Goal: Task Accomplishment & Management: Contribute content

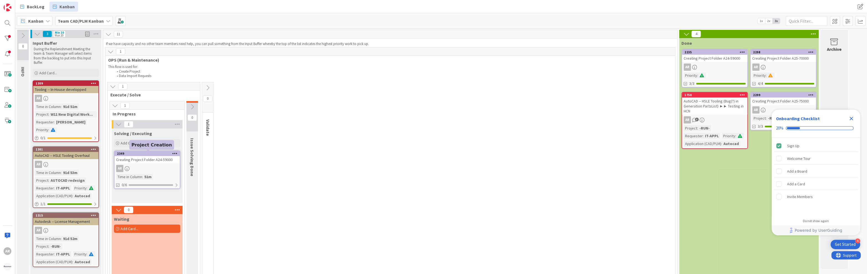
click at [151, 154] on div "2349" at bounding box center [148, 154] width 63 height 4
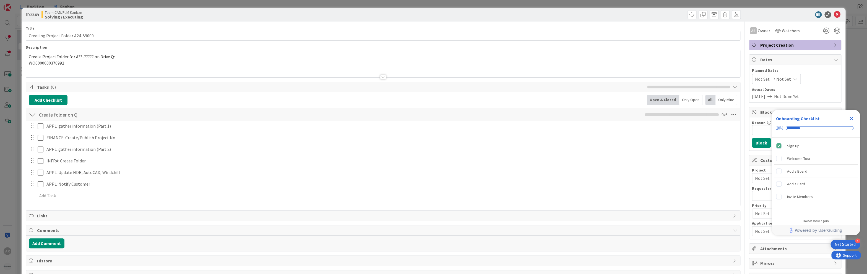
click at [770, 46] on span "Project Creation" at bounding box center [795, 45] width 71 height 7
click at [834, 14] on icon at bounding box center [837, 14] width 7 height 7
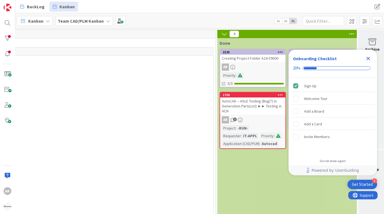
scroll to position [0, 469]
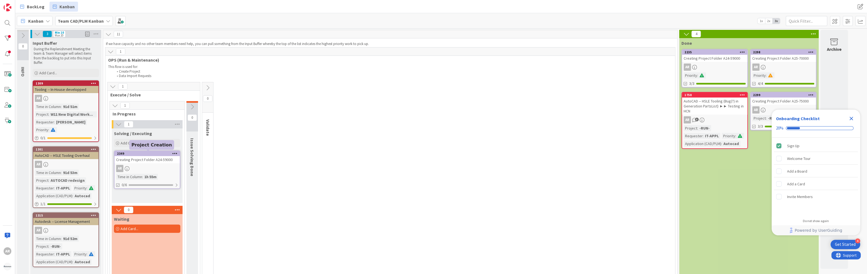
click at [149, 153] on div "2349" at bounding box center [148, 154] width 63 height 4
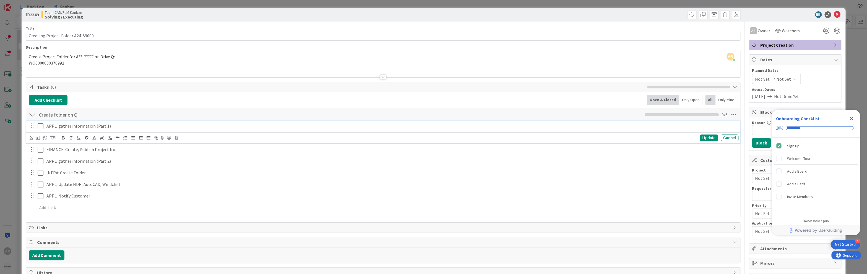
click at [40, 125] on icon at bounding box center [41, 126] width 6 height 7
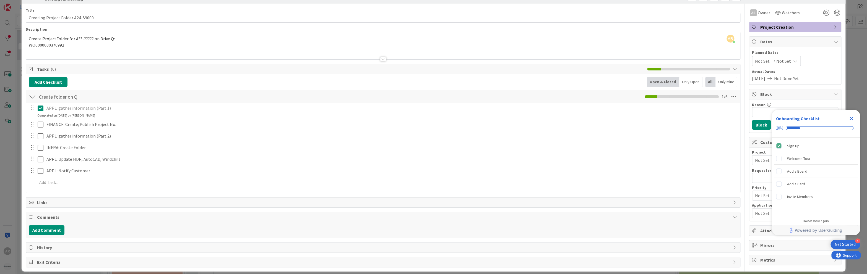
scroll to position [22, 0]
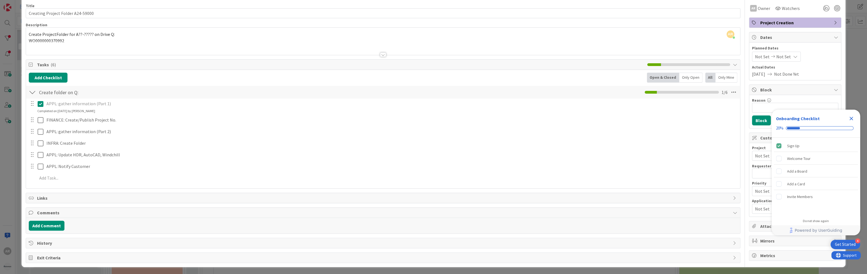
click at [77, 224] on div "Add Comment" at bounding box center [383, 226] width 708 height 10
click at [51, 224] on button "Add Comment" at bounding box center [47, 226] width 36 height 10
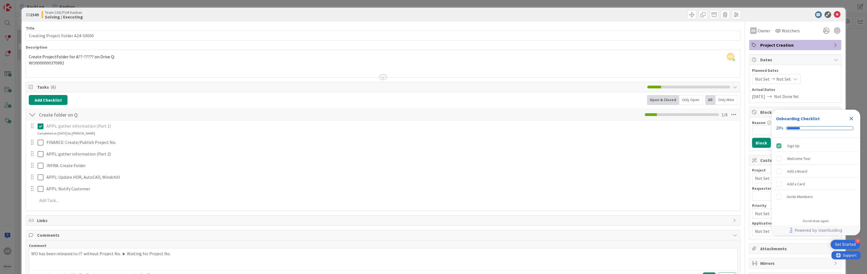
scroll to position [0, 0]
click at [834, 14] on icon at bounding box center [837, 14] width 7 height 7
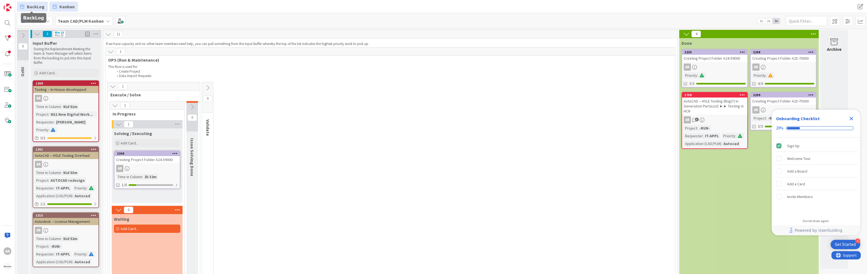
click at [32, 5] on span "BackLog" at bounding box center [36, 6] width 18 height 7
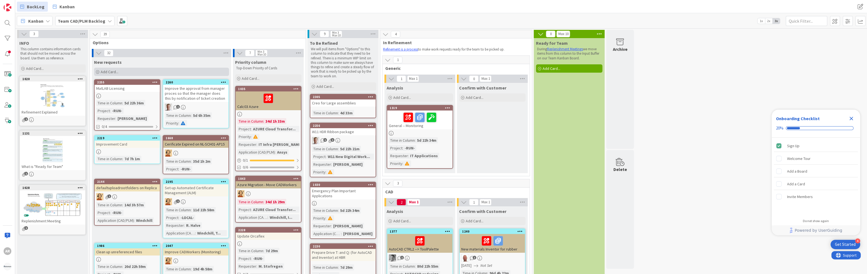
click at [111, 72] on span "Add Card..." at bounding box center [110, 71] width 18 height 5
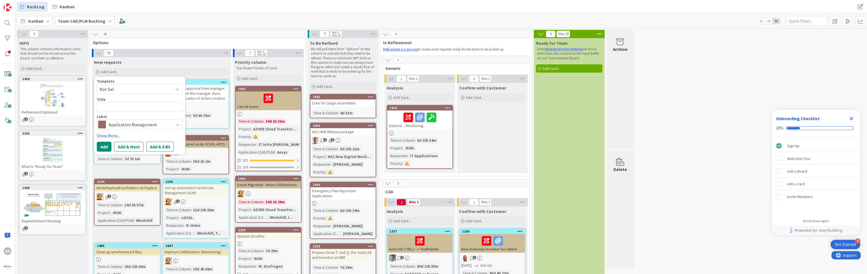
click at [111, 106] on textarea at bounding box center [140, 107] width 86 height 10
type textarea "x"
type textarea "S"
type textarea "x"
type textarea "Sw"
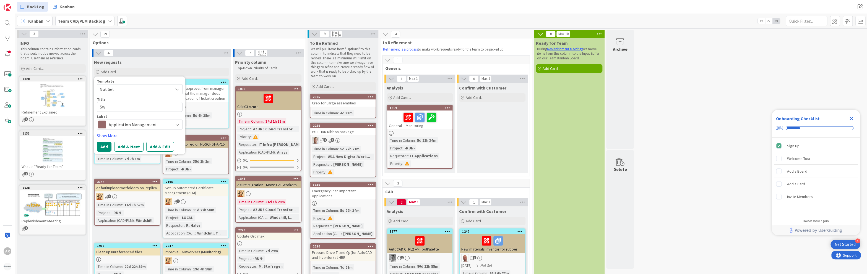
type textarea "x"
type textarea "Swi"
type textarea "x"
type textarea "Swit"
type textarea "x"
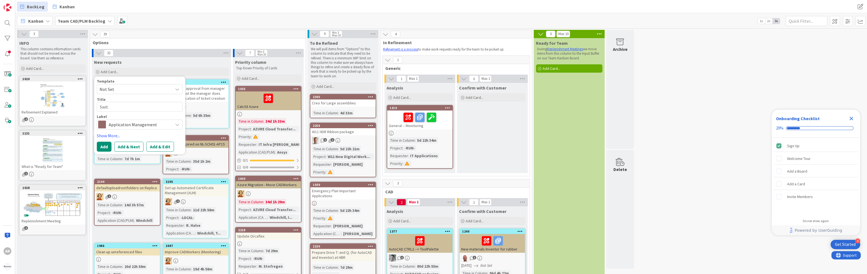
type textarea "Switc"
type textarea "x"
type textarea "Switch"
type textarea "x"
type textarea "Switch"
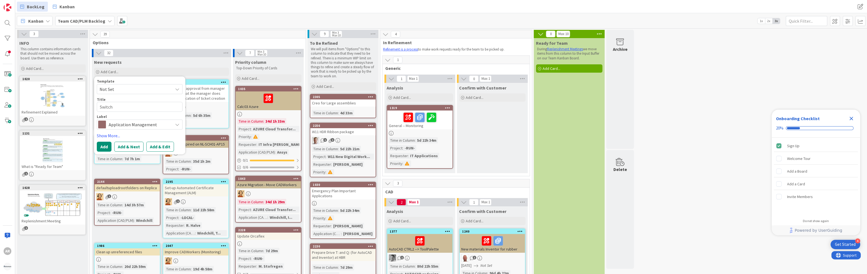
type textarea "x"
type textarea "ASwitch"
type textarea "x"
type textarea "AuSwitch"
type textarea "x"
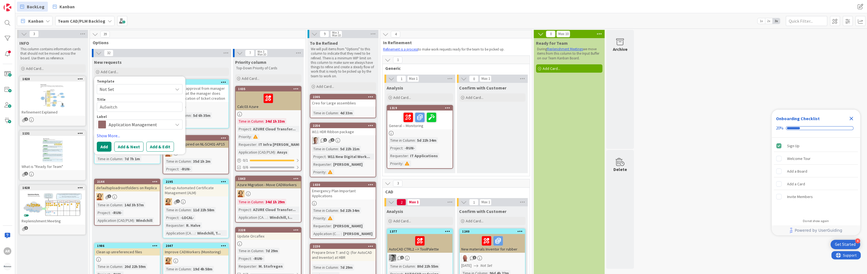
type textarea "AutSwitch"
type textarea "x"
type textarea "AutoSwitch"
type textarea "x"
type textarea "AutoCSwitch"
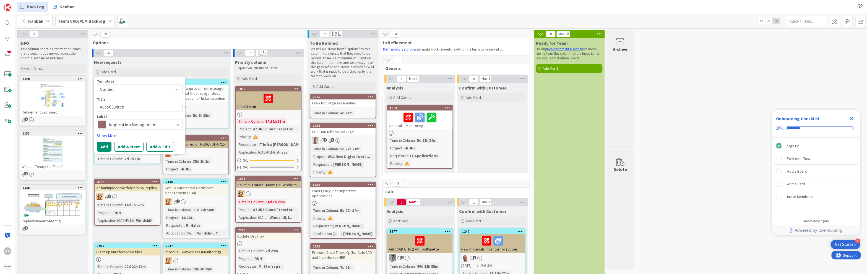
type textarea "x"
type textarea "AutoCASwitch"
type textarea "x"
type textarea "AutoCADSwitch"
type textarea "x"
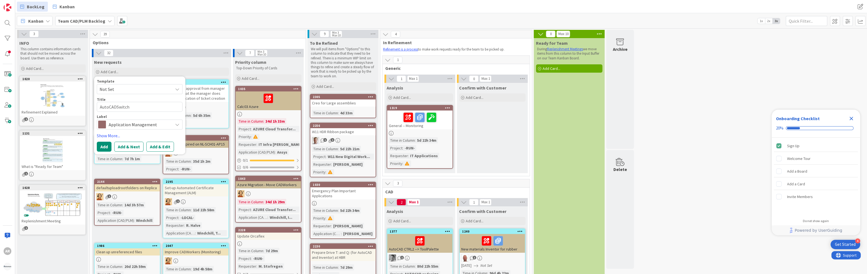
type textarea "AutoCAD Switch"
type textarea "x"
type textarea "AutoCAD -Switch"
type textarea "x"
type textarea "AutoCAD - Switch"
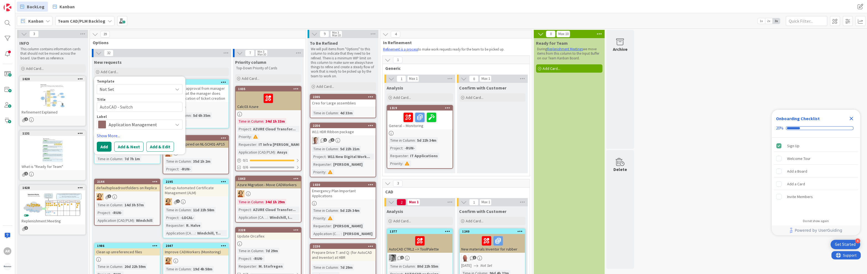
type textarea "x"
type textarea "AutoCAD - Switch f"
type textarea "x"
type textarea "AutoCAD - Switch fr"
type textarea "x"
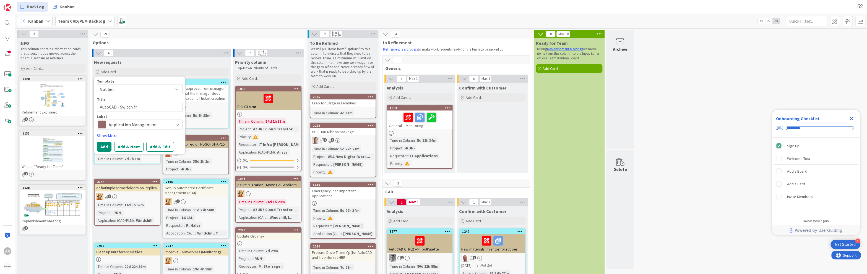
type textarea "AutoCAD - Switch fro"
type textarea "x"
type textarea "AutoCAD - Switch from"
type textarea "x"
type textarea "AutoCAD - Switch from"
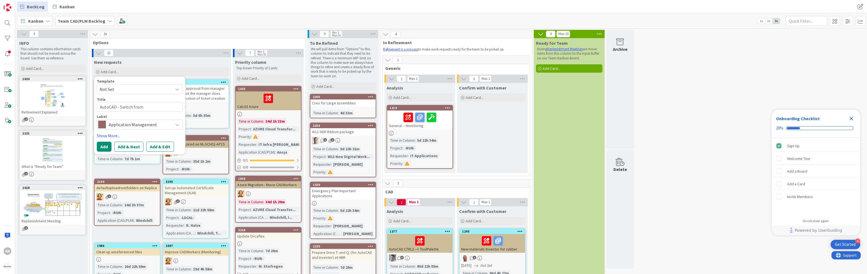
type textarea "x"
type textarea "AutoCAD - Switch from I"
type textarea "x"
type textarea "AutoCAD - Switch from IS"
type textarea "x"
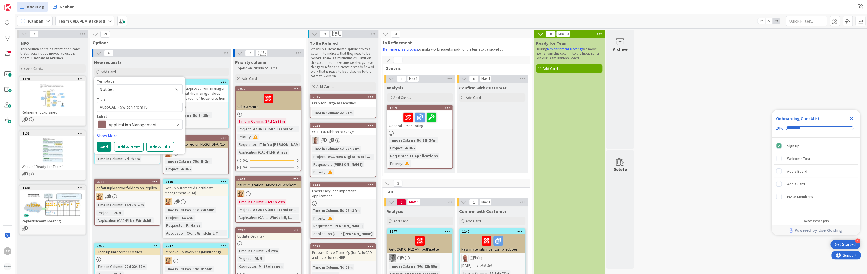
type textarea "AutoCAD - Switch from ISO"
type textarea "x"
type textarea "AutoCAD - Switch from ISOC"
type textarea "x"
type textarea "AutoCAD - Switch from ISOCO"
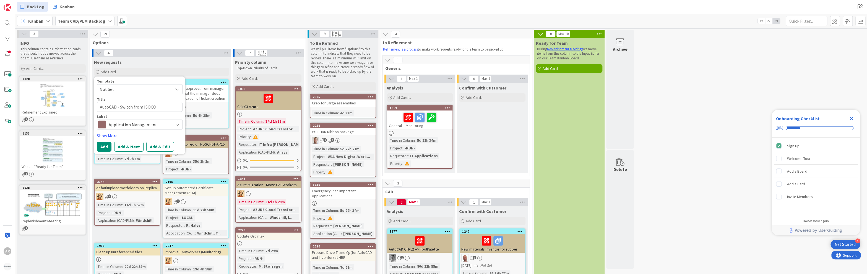
type textarea "x"
type textarea "AutoCAD - Switch from ISOCO."
type textarea "x"
type textarea "AutoCAD - Switch from ISOCO.x"
type textarea "x"
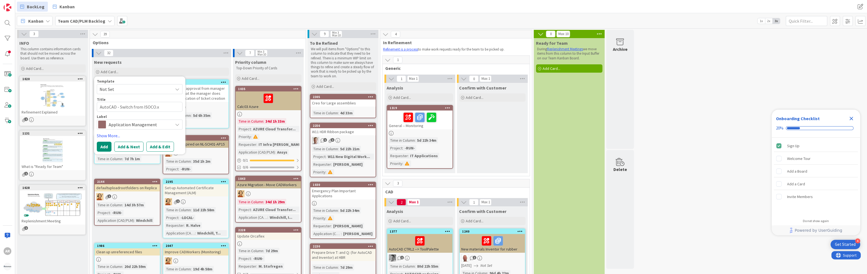
type textarea "AutoCAD - Switch from ISOCO."
type textarea "x"
type textarea "AutoCAD - Switch from ISOCO.s"
type textarea "x"
type textarea "AutoCAD - Switch from ISOCO.sh"
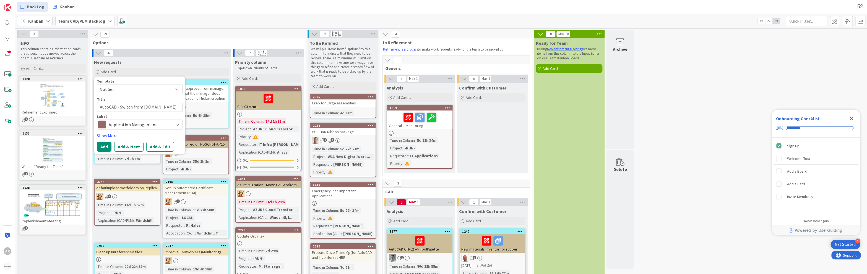
type textarea "x"
type textarea "AutoCAD - Switch from ISOCO.shx"
type textarea "x"
type textarea "AutoCAD - Switch from ISOCO.shx"
type textarea "x"
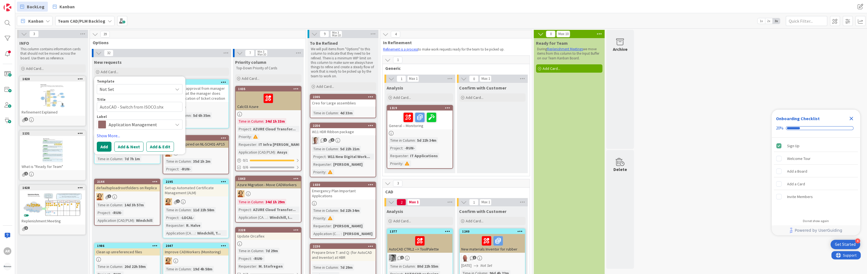
type textarea "AutoCAD - Switch from ISOCO.shx t"
type textarea "x"
type textarea "AutoCAD - Switch from ISOCO.shx to"
type textarea "x"
type textarea "AutoCAD - Switch from ISOCO.shx to"
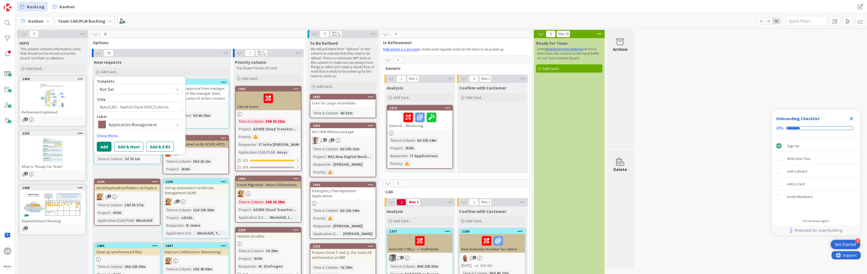
type textarea "x"
type textarea "AutoCAD - Switch from ISOCO.shx to I"
type textarea "x"
type textarea "AutoCAD - Switch from ISOCO.shx to IS"
type textarea "x"
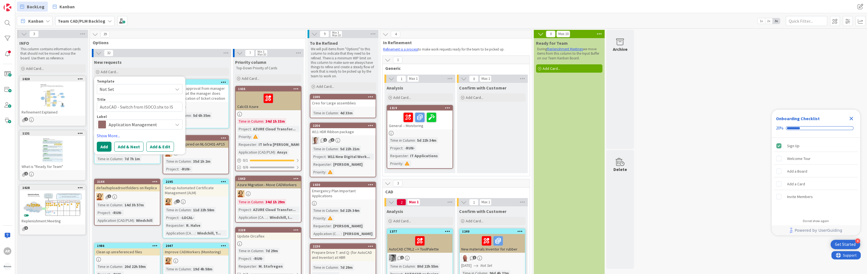
type textarea "AutoCAD - Switch from ISOCO.shx to ISI"
type textarea "x"
type textarea "AutoCAD - Switch from ISOCO.shx to IS"
type textarea "x"
type textarea "AutoCAD - Switch from ISOCO.shx to ISO"
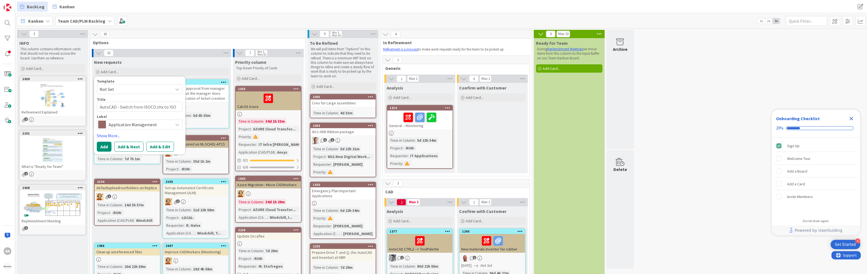
type textarea "x"
type textarea "AutoCAD - Switch from ISOCO.shx to ISOC"
type textarea "x"
type textarea "AutoCAD - Switch from ISOCO.shx to ISOCP"
type textarea "x"
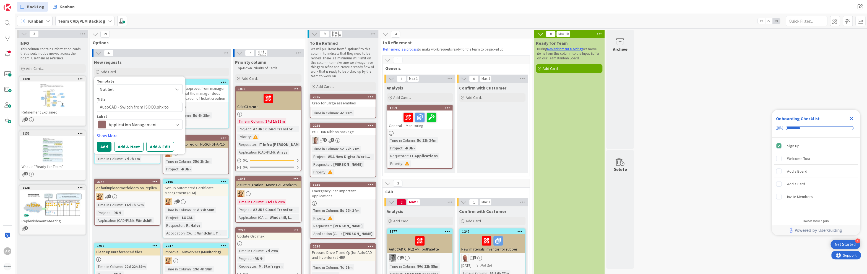
type textarea "AutoCAD - Switch from ISOCO.shx to ISOCP."
type textarea "x"
type textarea "AutoCAD - Switch from ISOCO.shx to ISOCP.t"
type textarea "x"
type textarea "AutoCAD - Switch from ISOCO.shx to ISOCP.tt"
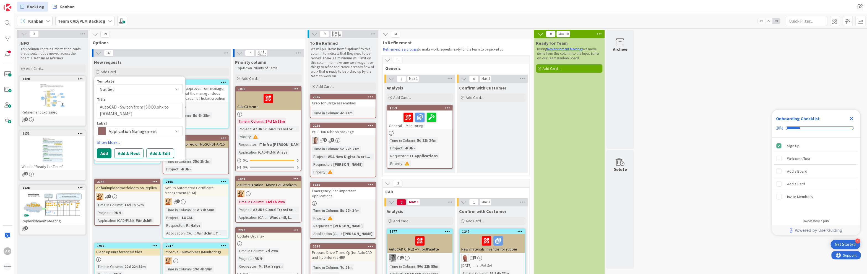
type textarea "x"
type textarea "AutoCAD - Switch from ISOCO.shx to ISOCP.ttf"
click at [151, 107] on textarea "AutoCAD - Switch from ISOCO.shx to ISOCP.ttf" at bounding box center [140, 110] width 86 height 17
type textarea "x"
type textarea "AutoCAD - Switch from ISOCPO.shx to ISOCP.ttf"
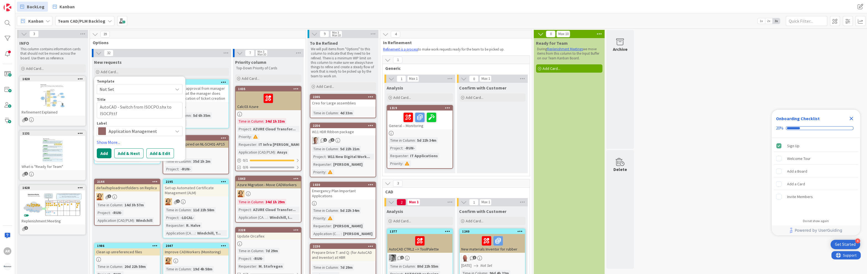
type textarea "x"
type textarea "AutoCAD - Switch from ISOCP.shx to ISOCP.ttf"
click at [137, 132] on span "Application Management" at bounding box center [139, 131] width 61 height 8
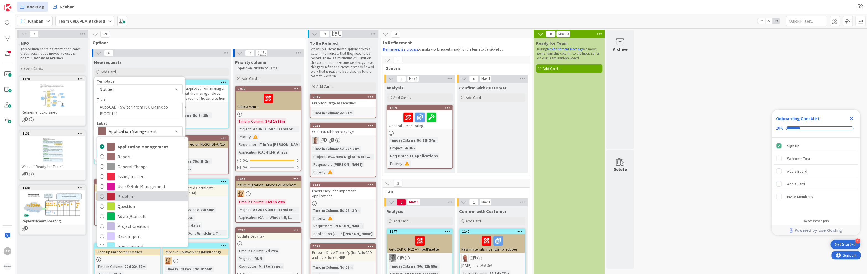
scroll to position [29, 0]
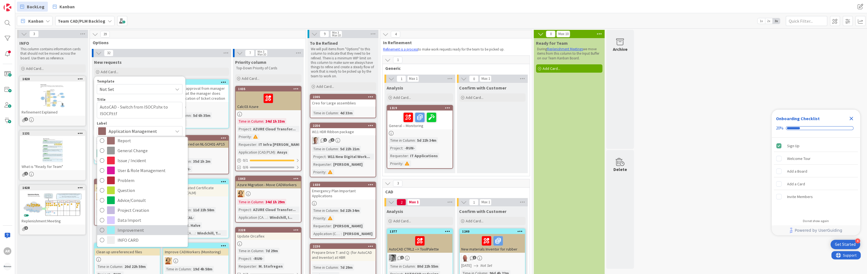
click at [129, 230] on span "Improvement" at bounding box center [151, 230] width 67 height 8
type textarea "x"
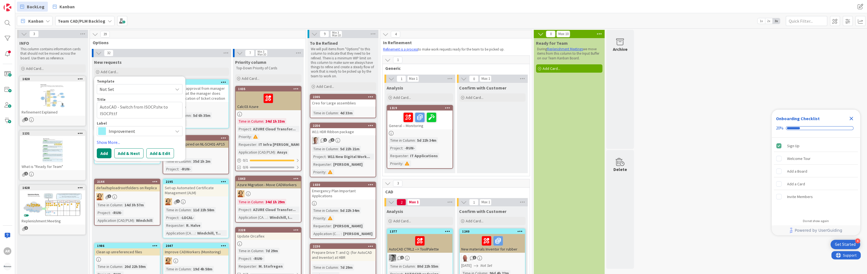
click at [133, 92] on span "Not Set" at bounding box center [134, 89] width 69 height 7
click at [105, 152] on button "Add" at bounding box center [104, 154] width 15 height 10
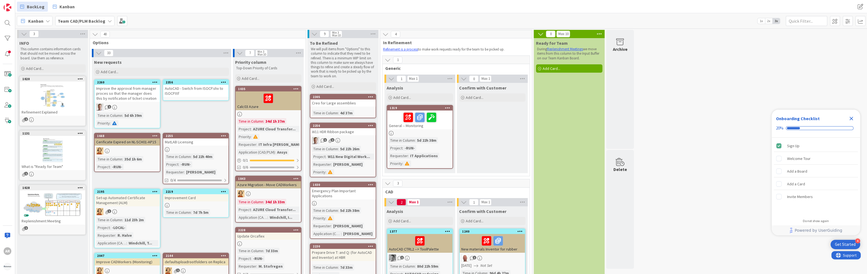
click at [190, 90] on div "AutoCAD - Switch from ISOCP.shx to ISOCP.ttf" at bounding box center [195, 91] width 65 height 12
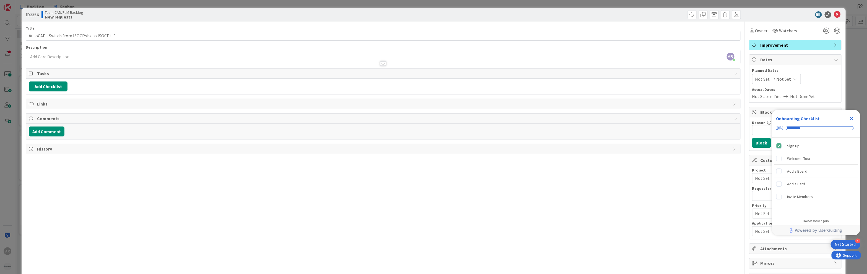
click at [72, 57] on div "AR Alex Repetto just joined" at bounding box center [383, 57] width 714 height 14
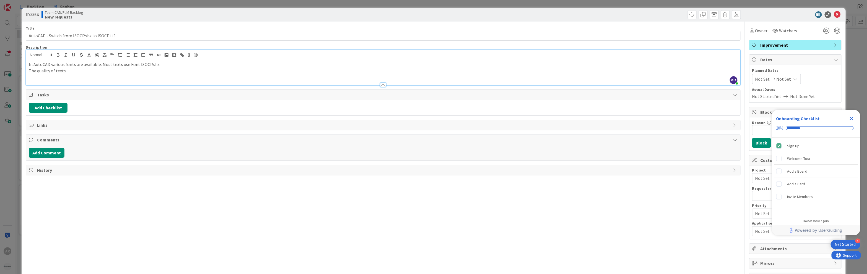
drag, startPoint x: 69, startPoint y: 70, endPoint x: 135, endPoint y: 74, distance: 66.5
click at [71, 72] on p "The quality of texts" at bounding box center [383, 71] width 708 height 6
drag, startPoint x: 165, startPoint y: 64, endPoint x: 183, endPoint y: 64, distance: 17.4
click at [168, 64] on p "In AutoCAD various fonts are available. Most texts use Font ISOCP.shx" at bounding box center [383, 64] width 708 height 6
drag, startPoint x: 201, startPoint y: 63, endPoint x: 205, endPoint y: 63, distance: 3.3
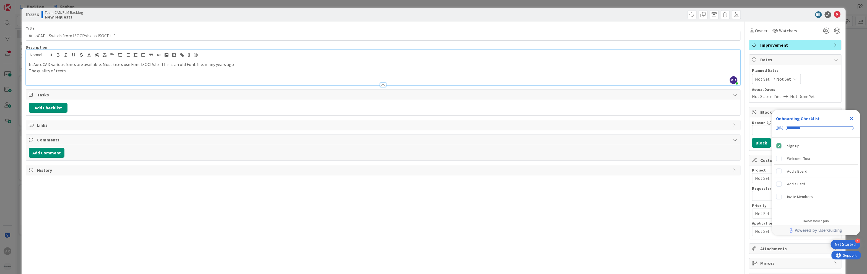
click at [202, 63] on p "In AutoCAD various fonts are available. Most texts use Font ISOCP.shx. This is …" at bounding box center [383, 64] width 708 height 6
drag, startPoint x: 69, startPoint y: 66, endPoint x: 110, endPoint y: 64, distance: 41.0
click at [72, 66] on p "In AutoCAD various fonts are available. Most texts use Font ISOCP.shx. This is …" at bounding box center [383, 64] width 708 height 6
drag, startPoint x: 115, startPoint y: 71, endPoint x: 153, endPoint y: 75, distance: 38.1
click at [119, 72] on p "Many years ago shx fonts were used because" at bounding box center [383, 71] width 708 height 6
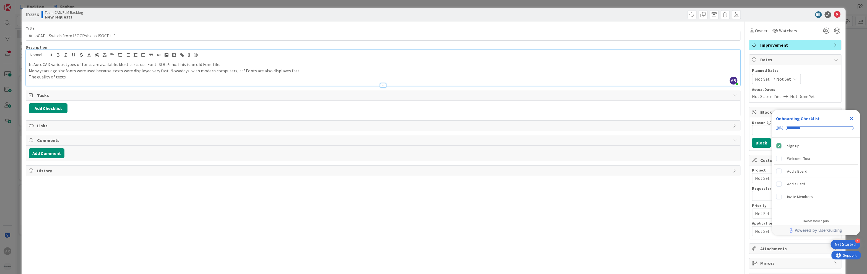
click at [75, 77] on p "The quality of texts" at bounding box center [383, 77] width 708 height 6
click at [188, 77] on p "However, when a drawing is printed to a PDF format the quality of these shx Fon…" at bounding box center [383, 77] width 708 height 6
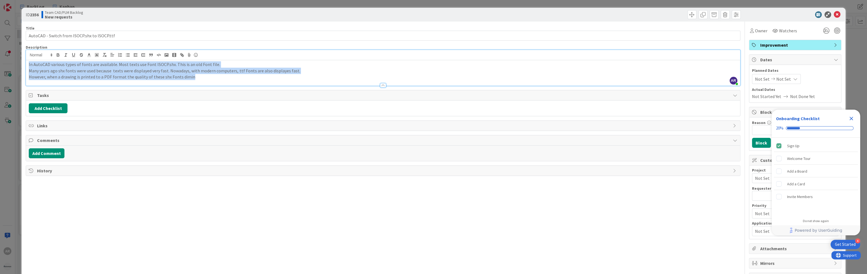
drag, startPoint x: 194, startPoint y: 77, endPoint x: 28, endPoint y: 64, distance: 166.2
click at [28, 64] on div "In AutoCAD various types of fonts are available. Most texts use Font ISOCP.shx.…" at bounding box center [383, 72] width 714 height 25
copy div "In AutoCAD various types of fonts are available. Most texts use Font ISOCP.shx.…"
drag, startPoint x: 198, startPoint y: 77, endPoint x: 201, endPoint y: 77, distance: 3.4
click at [198, 77] on p "However, when a drawing is printed to a PDF format the quality of these shx Fon…" at bounding box center [383, 77] width 708 height 6
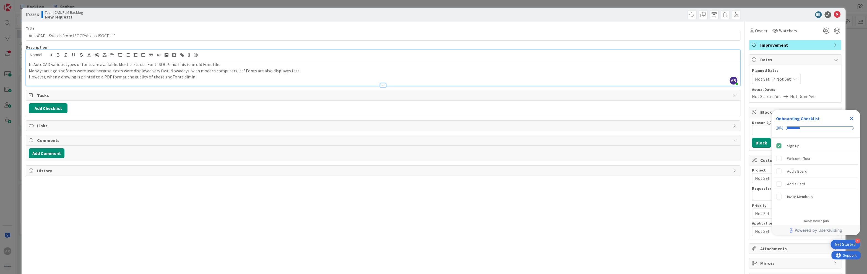
click at [201, 77] on p "However, when a drawing is printed to a PDF format the quality of these shx Fon…" at bounding box center [383, 77] width 708 height 6
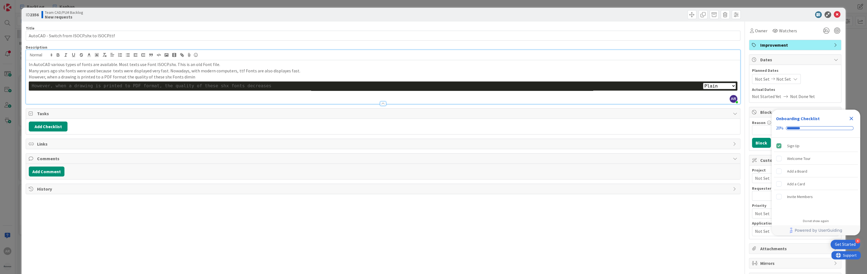
click at [713, 86] on select "Plain Bash C++ C# CSS Diff HTML/XML Java JavaScript Markdown PHP Python Ruby SQL" at bounding box center [719, 86] width 33 height 6
click at [703, 83] on select "Plain Bash C++ C# CSS Diff HTML/XML Java JavaScript Markdown PHP Python Ruby SQL" at bounding box center [719, 86] width 33 height 6
click at [721, 86] on select "Plain Bash C++ C# CSS Diff HTML/XML Java JavaScript Markdown PHP Python Ruby SQL" at bounding box center [719, 86] width 33 height 6
click at [703, 83] on select "Plain Bash C++ C# CSS Diff HTML/XML Java JavaScript Markdown PHP Python Ruby SQL" at bounding box center [719, 86] width 33 height 6
click at [728, 84] on select "Plain Bash C++ C# CSS Diff HTML/XML Java JavaScript Markdown PHP Python Ruby SQL" at bounding box center [719, 86] width 33 height 6
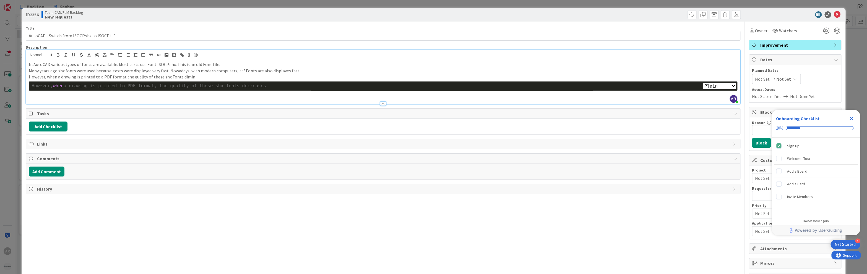
click at [703, 83] on select "Plain Bash C++ C# CSS Diff HTML/XML Java JavaScript Markdown PHP Python Ruby SQL" at bounding box center [719, 86] width 33 height 6
click at [39, 94] on p at bounding box center [383, 95] width 708 height 6
select select "plain"
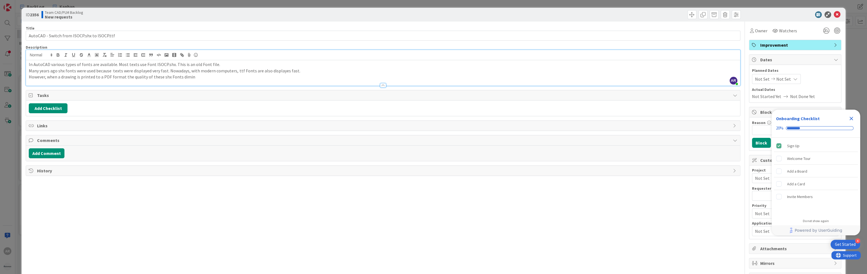
click at [195, 76] on p "However, when a drawing is printed to a PDF format the quality of these shx Fon…" at bounding box center [383, 77] width 708 height 6
drag, startPoint x: 198, startPoint y: 84, endPoint x: 259, endPoint y: 83, distance: 60.9
click at [202, 84] on p "However, when a drawing is printed to PDF format, the quality of these shx font…" at bounding box center [383, 83] width 708 height 6
click at [371, 76] on p "However, when a drawing is printed to PDF format, the quality of these shx font…" at bounding box center [383, 77] width 708 height 6
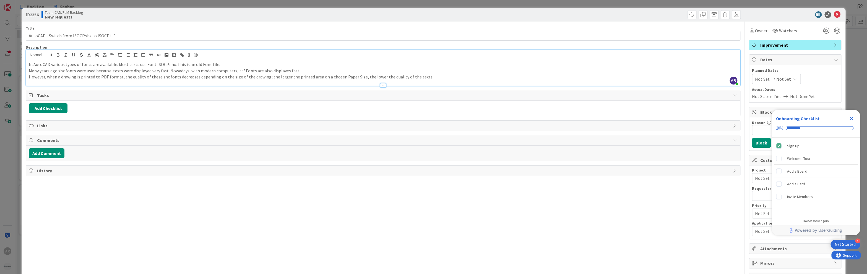
drag, startPoint x: 423, startPoint y: 76, endPoint x: 440, endPoint y: 76, distance: 16.3
click at [428, 76] on p "However, when a drawing is printed to PDF format, the quality of these shx font…" at bounding box center [383, 77] width 708 height 6
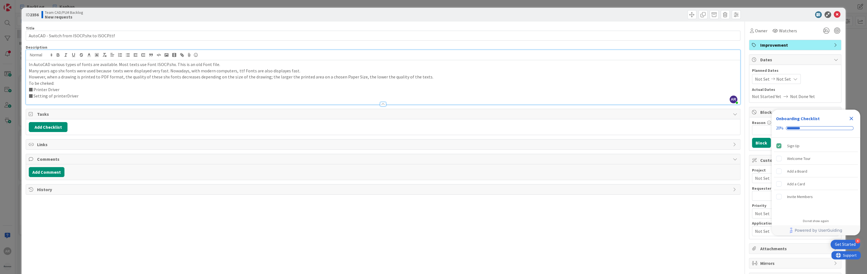
drag, startPoint x: 53, startPoint y: 95, endPoint x: 97, endPoint y: 94, distance: 44.8
click at [56, 96] on p "■ Setting of printerDriver" at bounding box center [383, 96] width 708 height 6
click at [67, 90] on p "■ Printer Driver" at bounding box center [383, 90] width 708 height 6
drag, startPoint x: 129, startPoint y: 94, endPoint x: 153, endPoint y: 94, distance: 24.3
click at [133, 94] on p "■ Setting of Printer Driver (Verctor / Rastre Quality)" at bounding box center [383, 96] width 708 height 6
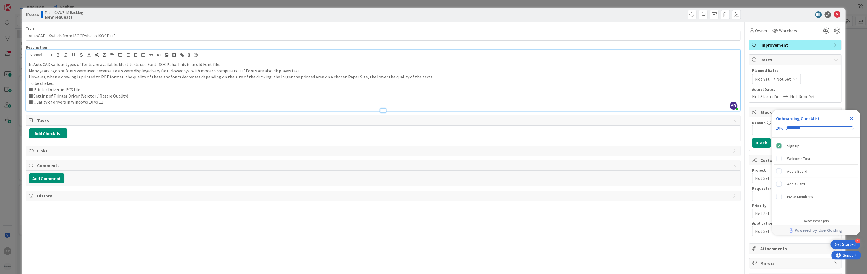
click at [46, 82] on p "To be cheked:" at bounding box center [383, 83] width 708 height 6
click at [852, 117] on icon "Close Checklist" at bounding box center [851, 118] width 7 height 7
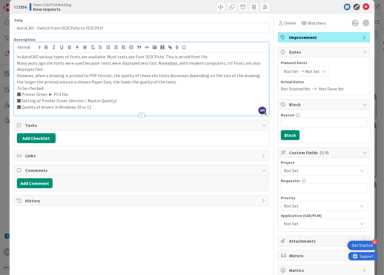
scroll to position [19, 0]
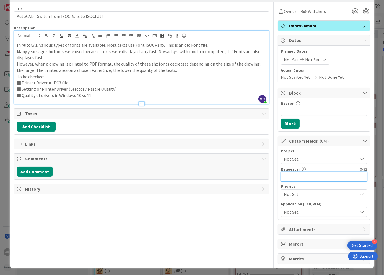
click at [300, 177] on input "text" at bounding box center [324, 177] width 86 height 10
click at [296, 227] on span "Attachments" at bounding box center [324, 229] width 71 height 7
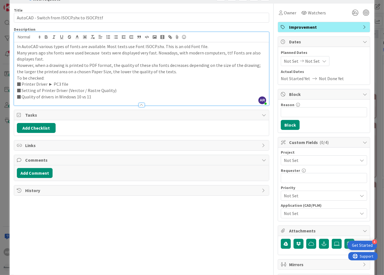
scroll to position [0, 0]
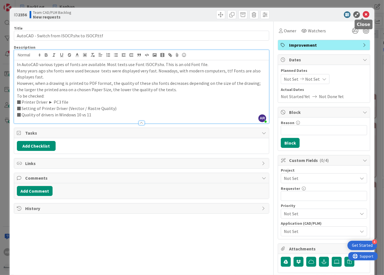
click at [363, 14] on icon at bounding box center [366, 14] width 7 height 7
